Goal: Contribute content: Add original content to the website for others to see

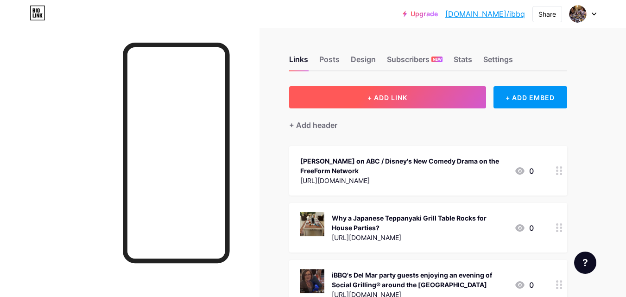
click at [415, 91] on button "+ ADD LINK" at bounding box center [387, 97] width 197 height 22
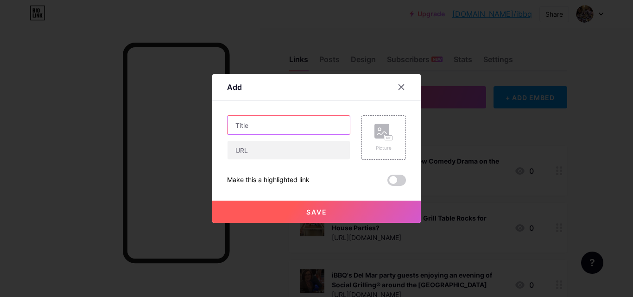
click at [260, 125] on input "text" at bounding box center [289, 125] width 122 height 19
paste input "How to Set Up and Maintain Your Outdoor Korean BBQ Table for Long-Lasting Use?"
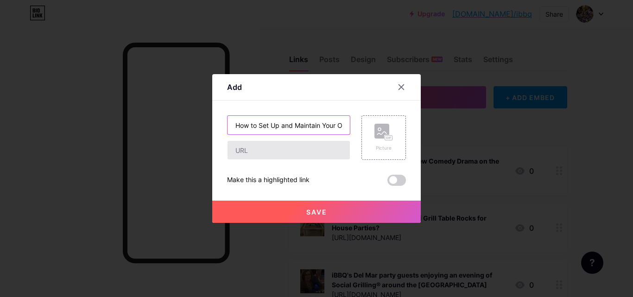
scroll to position [0, 149]
type input "How to Set Up and Maintain Your Outdoor Korean BBQ Table for Long-Lasting Use?"
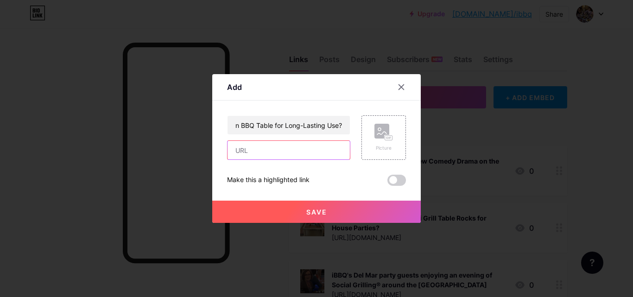
click at [280, 148] on input "text" at bounding box center [289, 150] width 122 height 19
paste input "[URL][DOMAIN_NAME]"
type input "[URL][DOMAIN_NAME]"
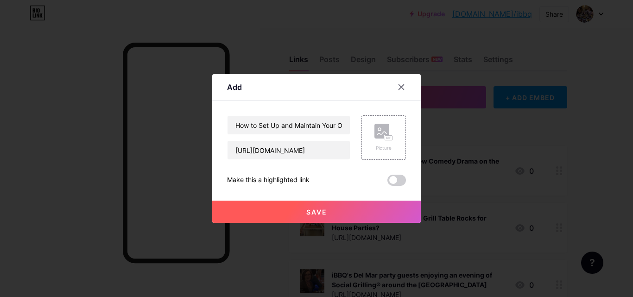
click at [344, 174] on div "How to Set Up and Maintain Your Outdoor Korean BBQ Table for Long-Lasting Use? …" at bounding box center [316, 150] width 179 height 70
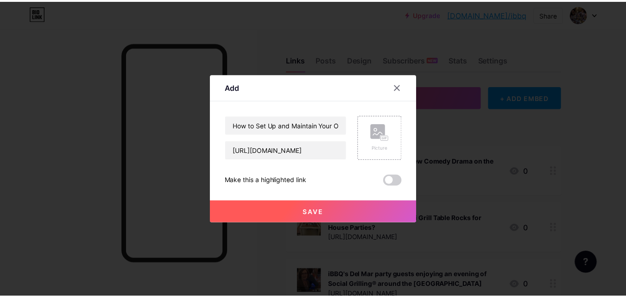
scroll to position [0, 0]
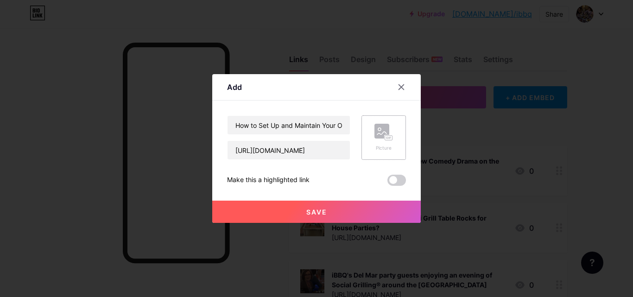
click at [391, 136] on div "Picture" at bounding box center [384, 137] width 45 height 45
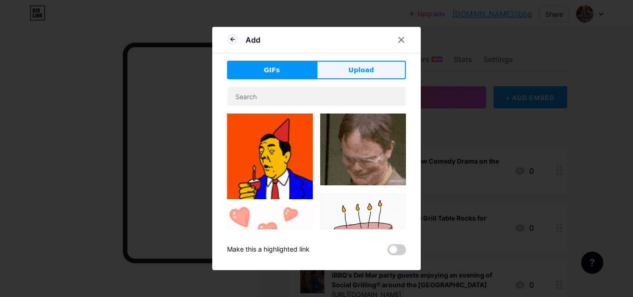
click at [362, 70] on span "Upload" at bounding box center [361, 70] width 25 height 10
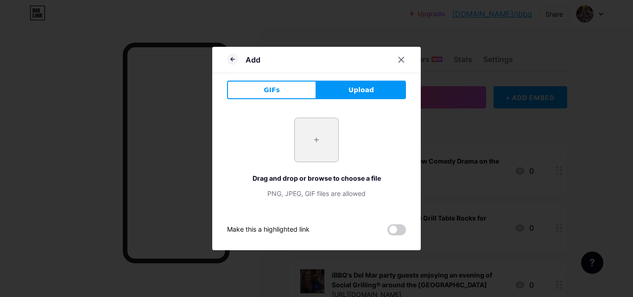
click at [314, 142] on input "file" at bounding box center [317, 140] width 44 height 44
type input "C:\fakepath\logooooooooo.jpg"
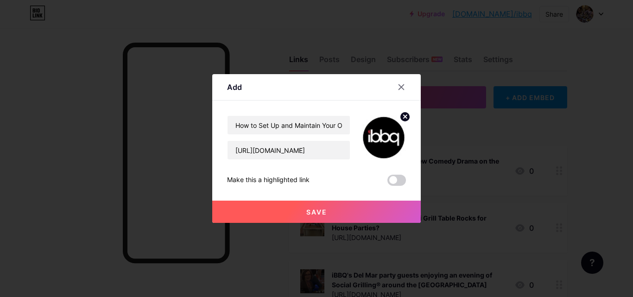
click at [324, 213] on button "Save" at bounding box center [316, 212] width 209 height 22
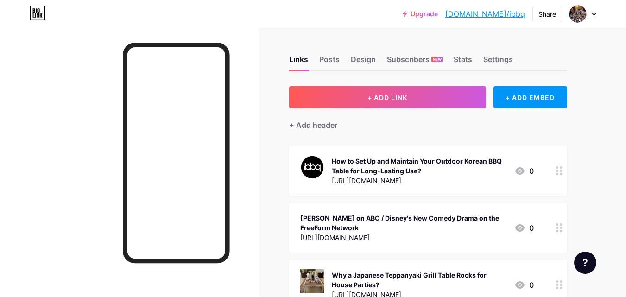
click at [557, 170] on circle at bounding box center [557, 171] width 2 height 2
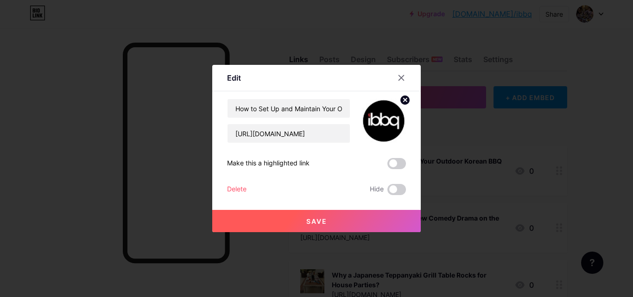
click at [402, 100] on icon at bounding box center [405, 100] width 11 height 11
click at [577, 163] on div at bounding box center [316, 148] width 633 height 297
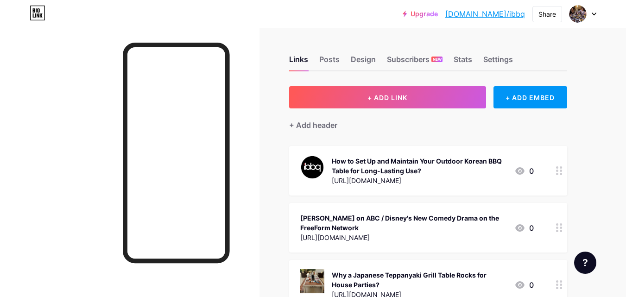
click at [560, 172] on icon at bounding box center [559, 170] width 6 height 9
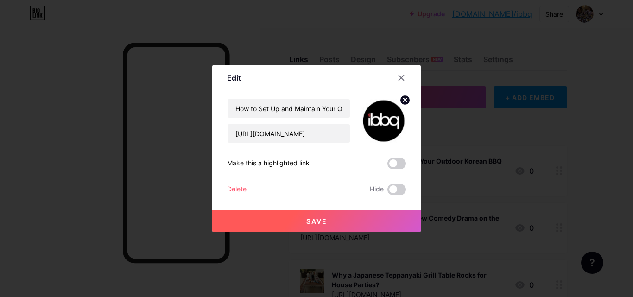
click at [404, 100] on circle at bounding box center [405, 100] width 10 height 10
click at [235, 190] on div "Delete" at bounding box center [236, 189] width 19 height 11
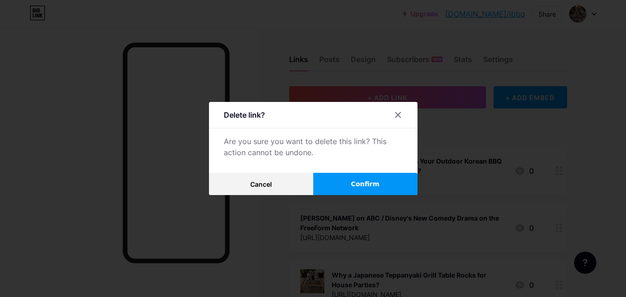
click at [343, 184] on button "Confirm" at bounding box center [365, 184] width 104 height 22
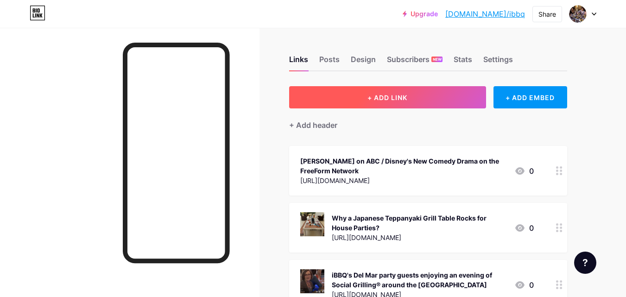
click at [351, 95] on button "+ ADD LINK" at bounding box center [387, 97] width 197 height 22
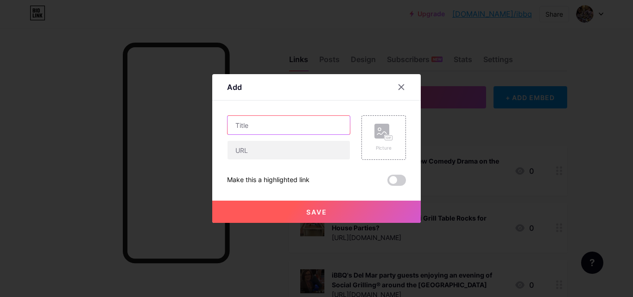
click at [273, 123] on input "text" at bounding box center [289, 125] width 122 height 19
paste input "How to Set Up and Maintain Your Outdoor Korean BBQ Table for Long-Lasting Use?"
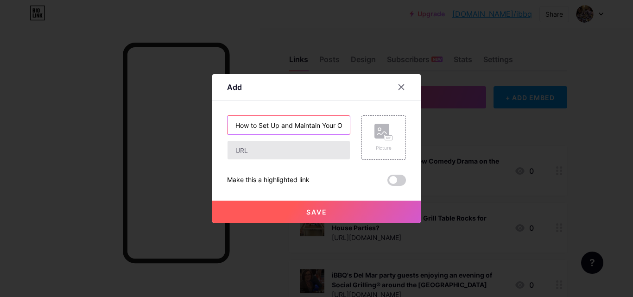
scroll to position [0, 149]
type input "How to Set Up and Maintain Your Outdoor Korean BBQ Table for Long-Lasting Use?"
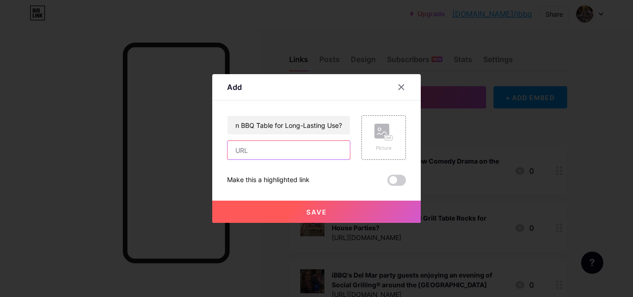
click at [272, 152] on input "text" at bounding box center [289, 150] width 122 height 19
paste input "[URL][DOMAIN_NAME]"
type input "[URL][DOMAIN_NAME]"
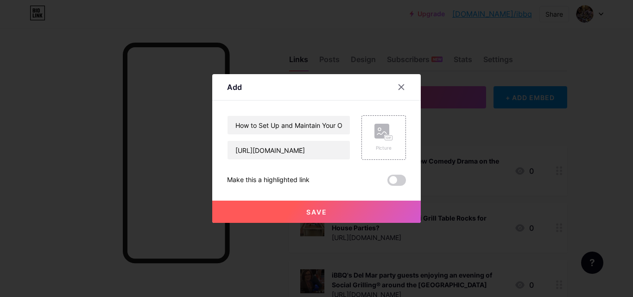
click at [350, 173] on div "How to Set Up and Maintain Your Outdoor Korean BBQ Table for Long-Lasting Use? …" at bounding box center [316, 150] width 179 height 70
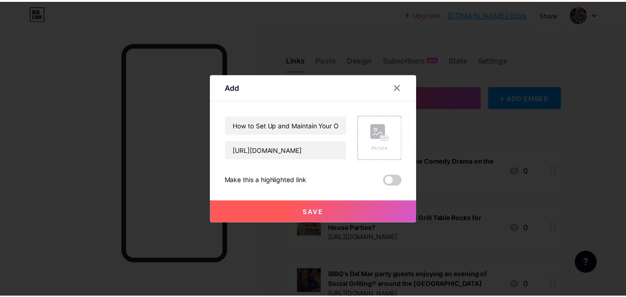
scroll to position [0, 0]
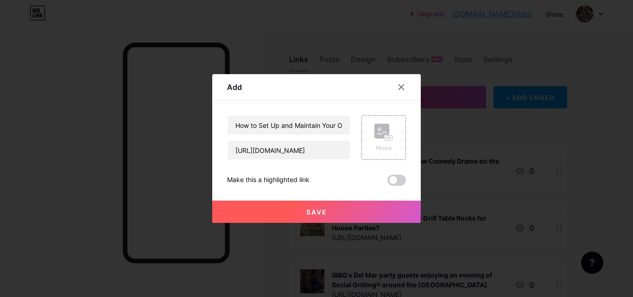
click at [300, 213] on button "Save" at bounding box center [316, 212] width 209 height 22
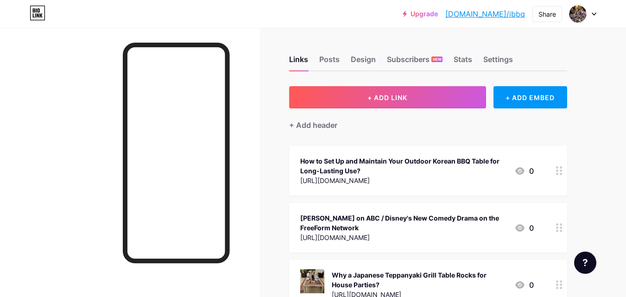
click at [389, 160] on div "How to Set Up and Maintain Your Outdoor Korean BBQ Table for Long-Lasting Use?" at bounding box center [403, 165] width 207 height 19
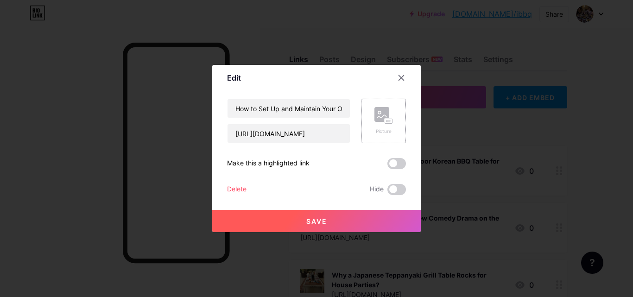
click at [379, 122] on rect at bounding box center [382, 114] width 15 height 15
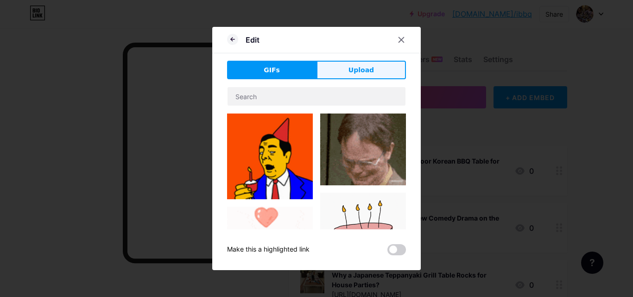
click at [356, 66] on span "Upload" at bounding box center [361, 70] width 25 height 10
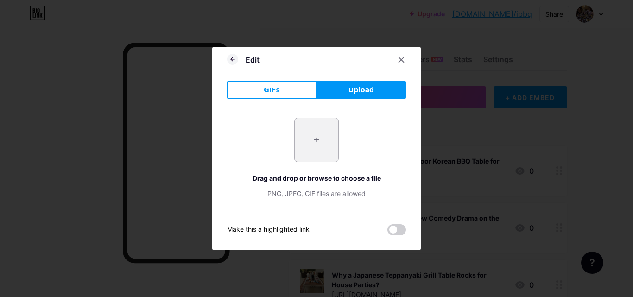
click at [305, 138] on input "file" at bounding box center [317, 140] width 44 height 44
type input "C:\fakepath\331313131.jpg"
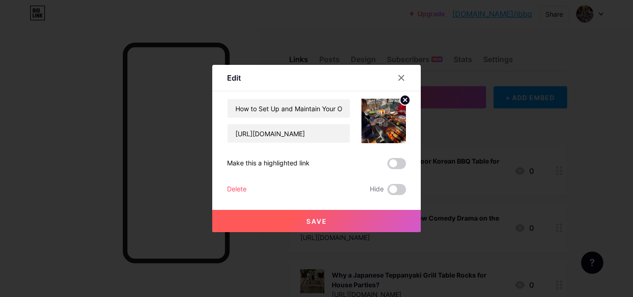
click at [322, 217] on span "Save" at bounding box center [316, 221] width 21 height 8
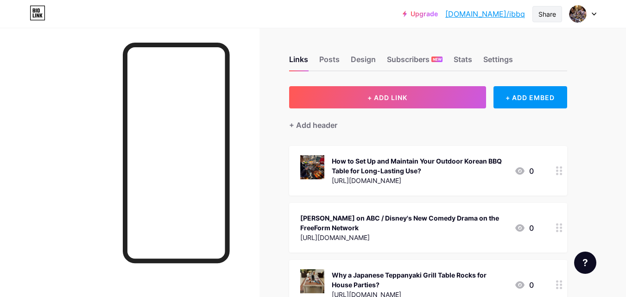
click at [536, 13] on div "Share" at bounding box center [548, 14] width 30 height 16
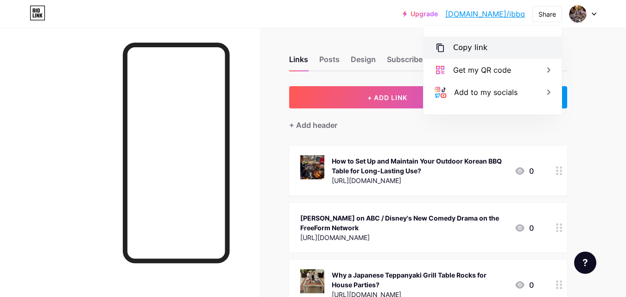
click at [458, 55] on div "Copy link" at bounding box center [493, 48] width 138 height 22
